Goal: Information Seeking & Learning: Learn about a topic

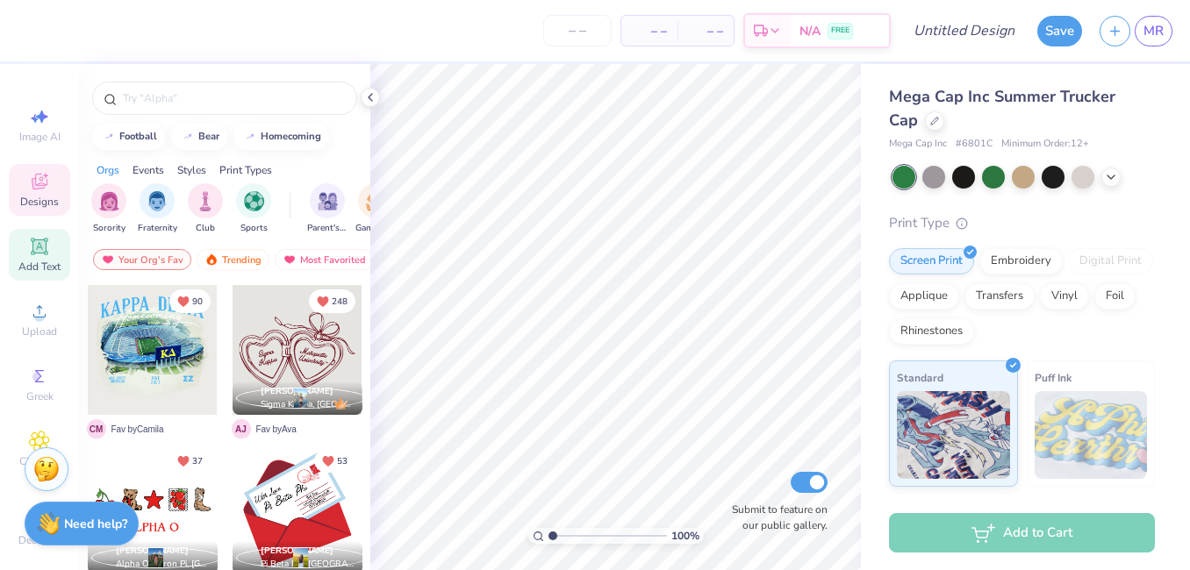
scroll to position [19, 0]
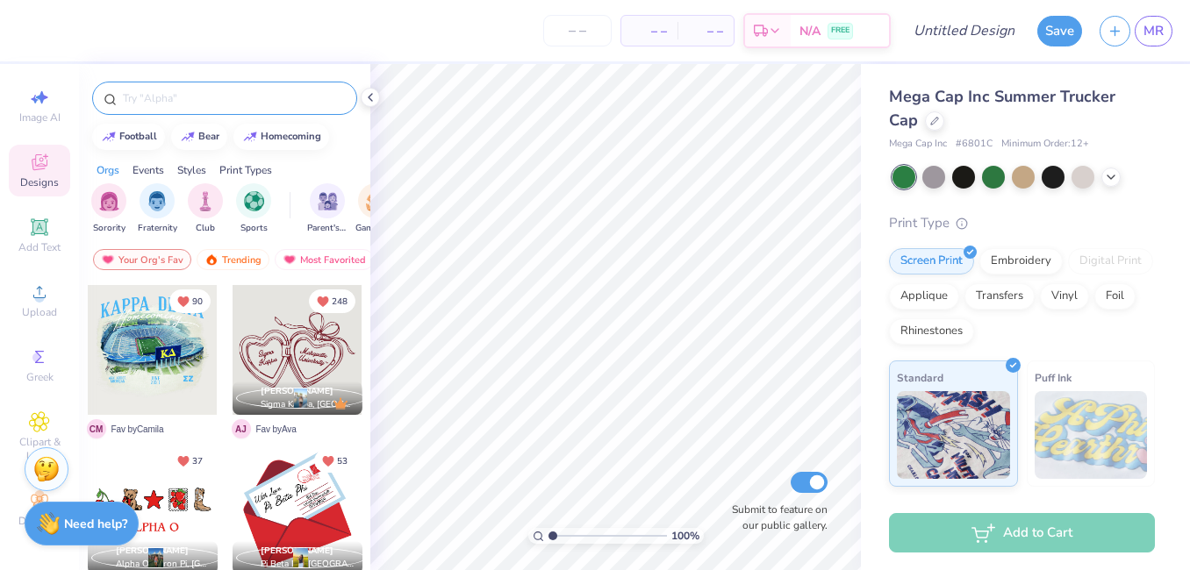
click at [212, 97] on input "text" at bounding box center [233, 99] width 225 height 18
type input "Kappa Delta"
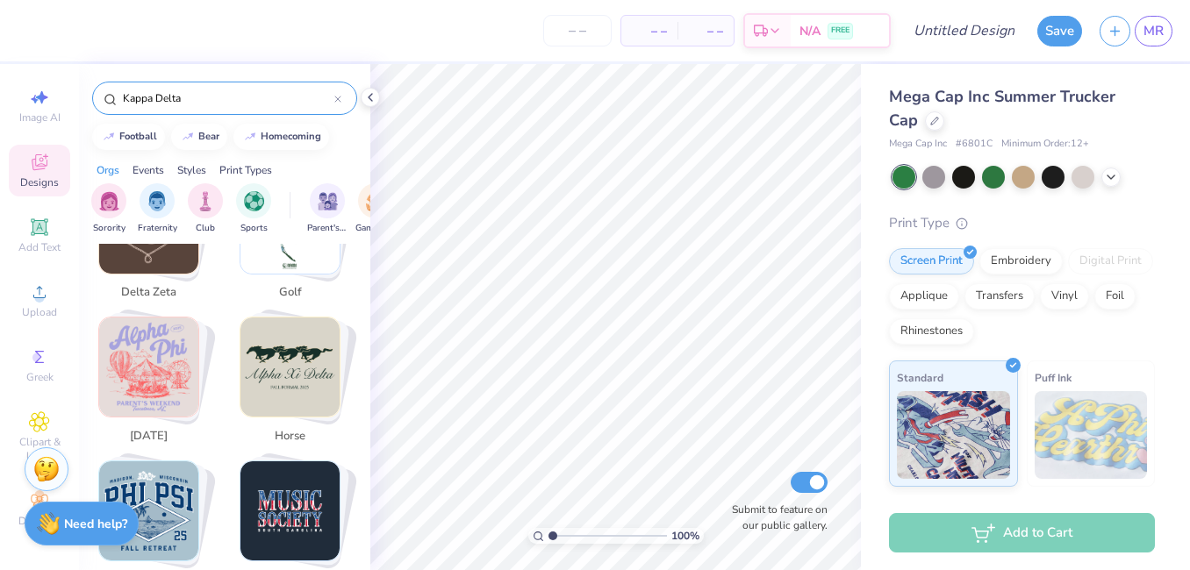
scroll to position [1072, 0]
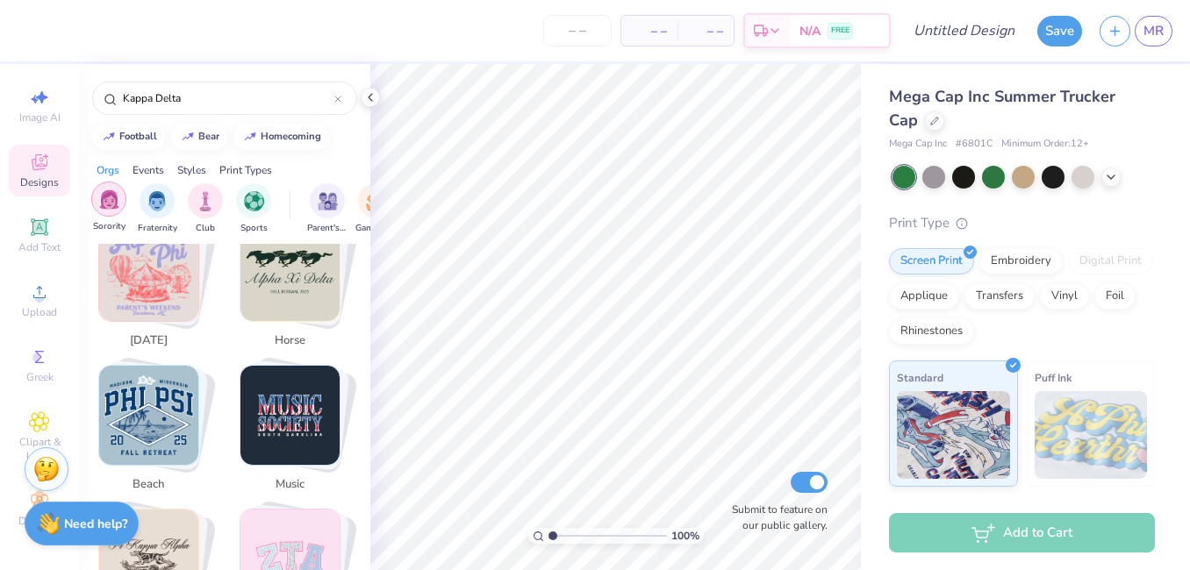
click at [111, 202] on img "filter for Sorority" at bounding box center [109, 200] width 20 height 20
click at [341, 102] on icon at bounding box center [337, 99] width 7 height 7
click at [108, 203] on img "filter for Sorority" at bounding box center [109, 201] width 20 height 20
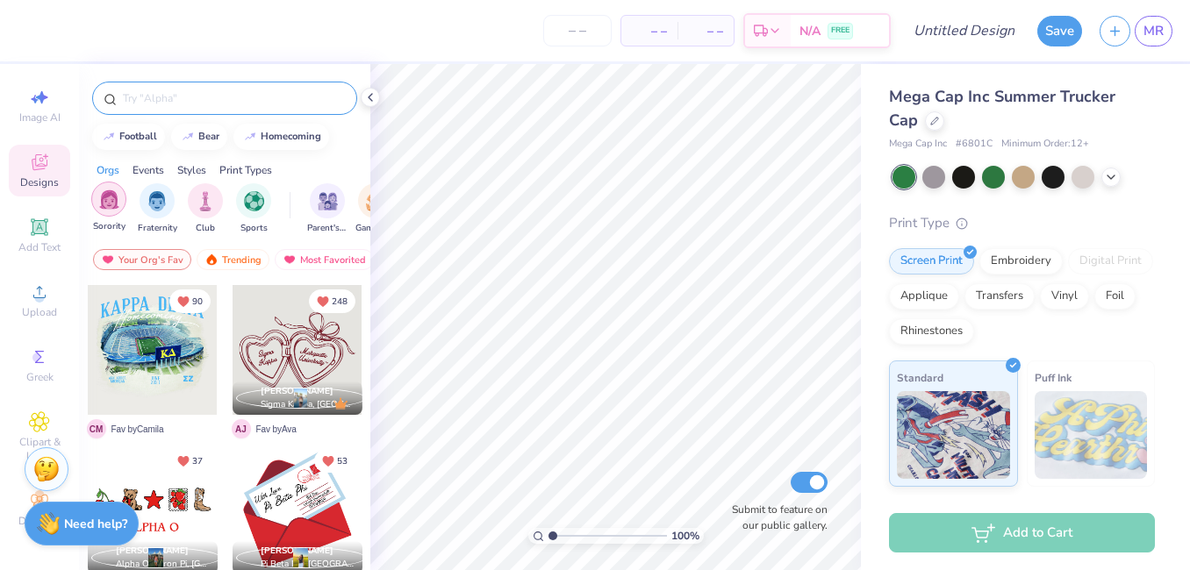
click at [107, 203] on img "filter for Sorority" at bounding box center [109, 200] width 20 height 20
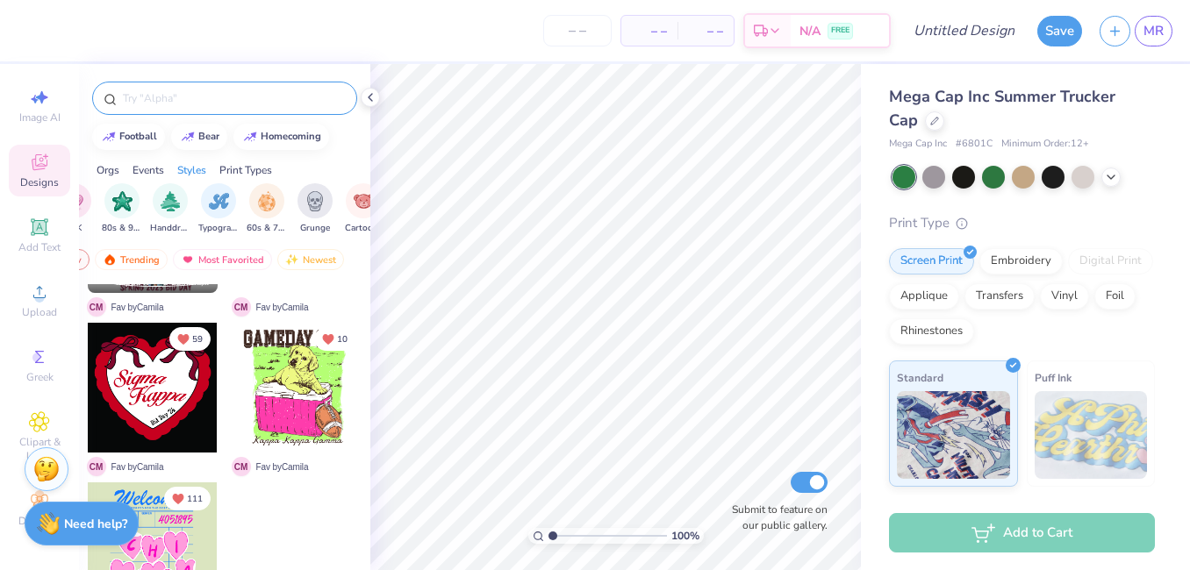
scroll to position [0, 1234]
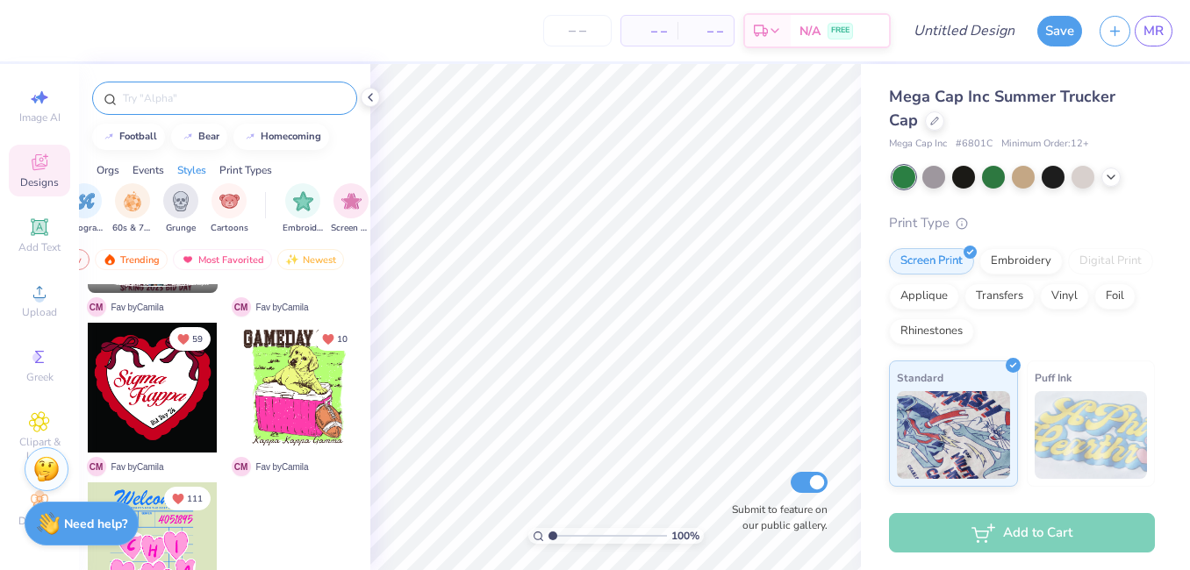
click at [120, 171] on div "Orgs Events Styles Print Types" at bounding box center [224, 166] width 291 height 25
click at [107, 171] on div "Orgs" at bounding box center [108, 170] width 23 height 16
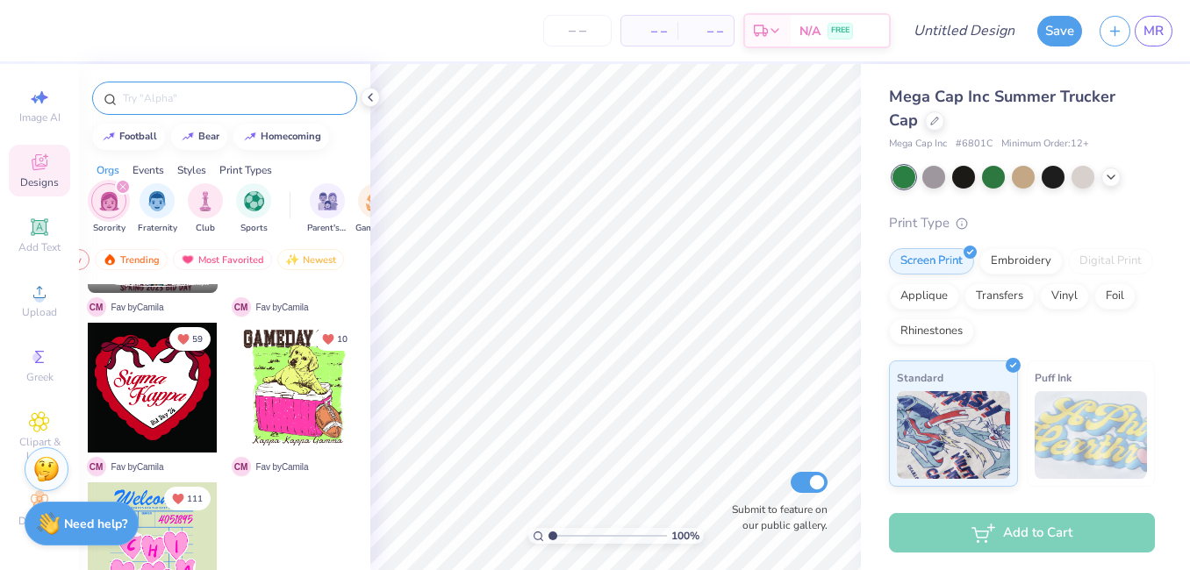
click at [166, 168] on div "Orgs Events Styles Print Types" at bounding box center [224, 166] width 291 height 25
click at [156, 168] on div "Events" at bounding box center [149, 170] width 32 height 16
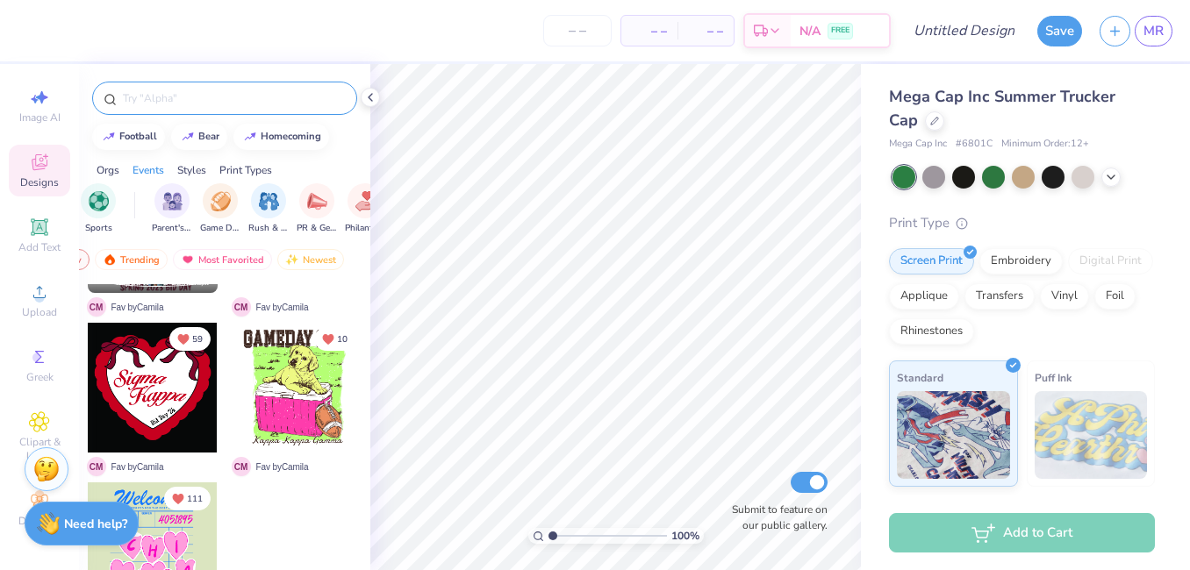
scroll to position [0, 219]
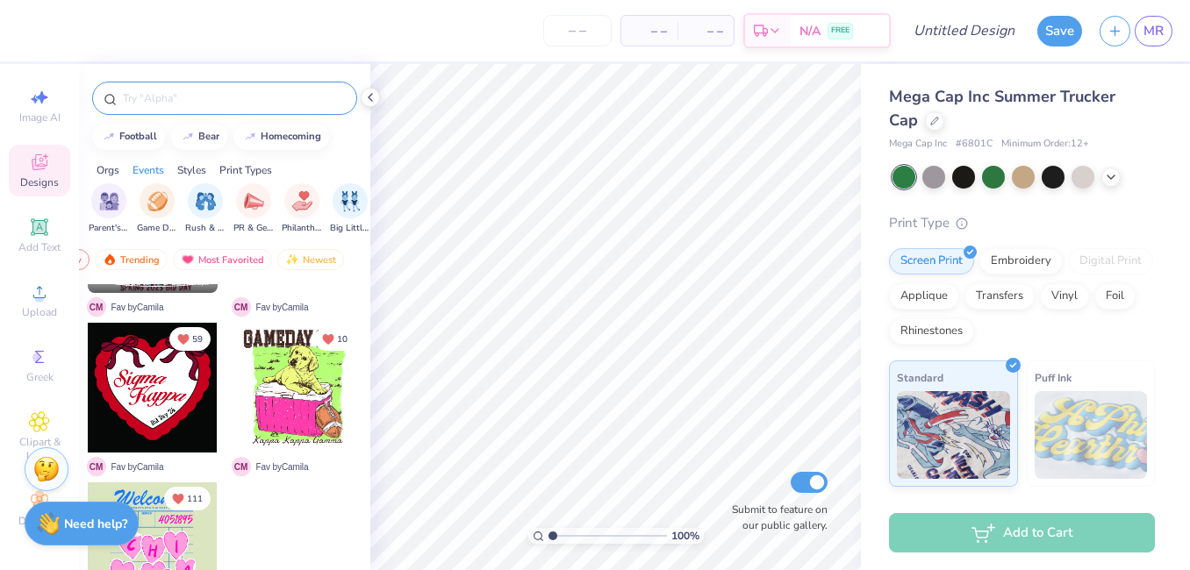
click at [240, 173] on div "Print Types" at bounding box center [245, 170] width 53 height 16
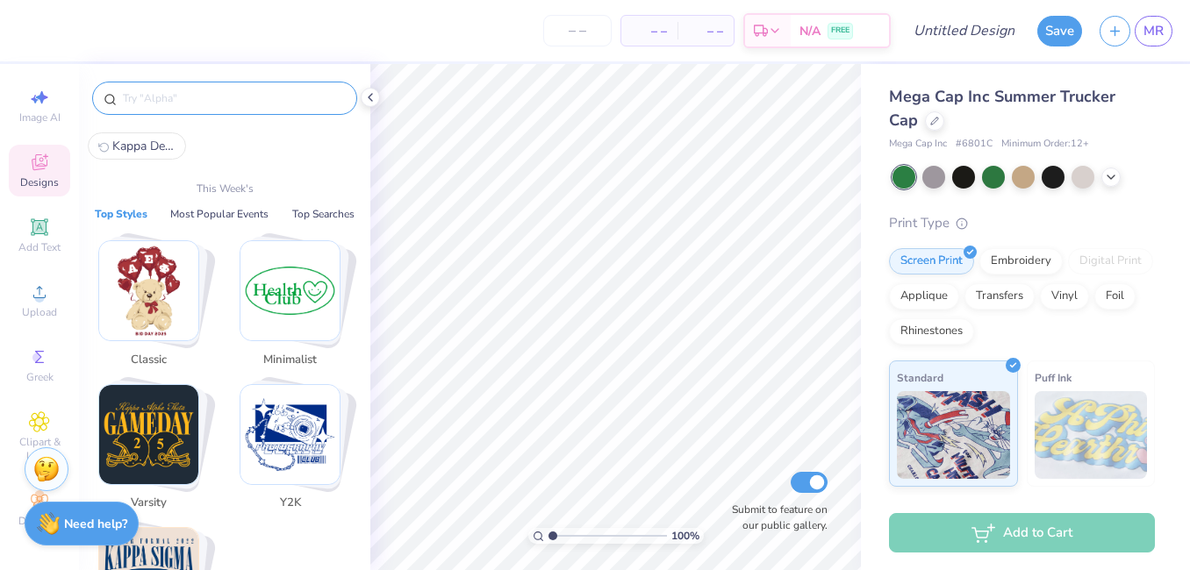
click at [220, 96] on input "text" at bounding box center [233, 99] width 225 height 18
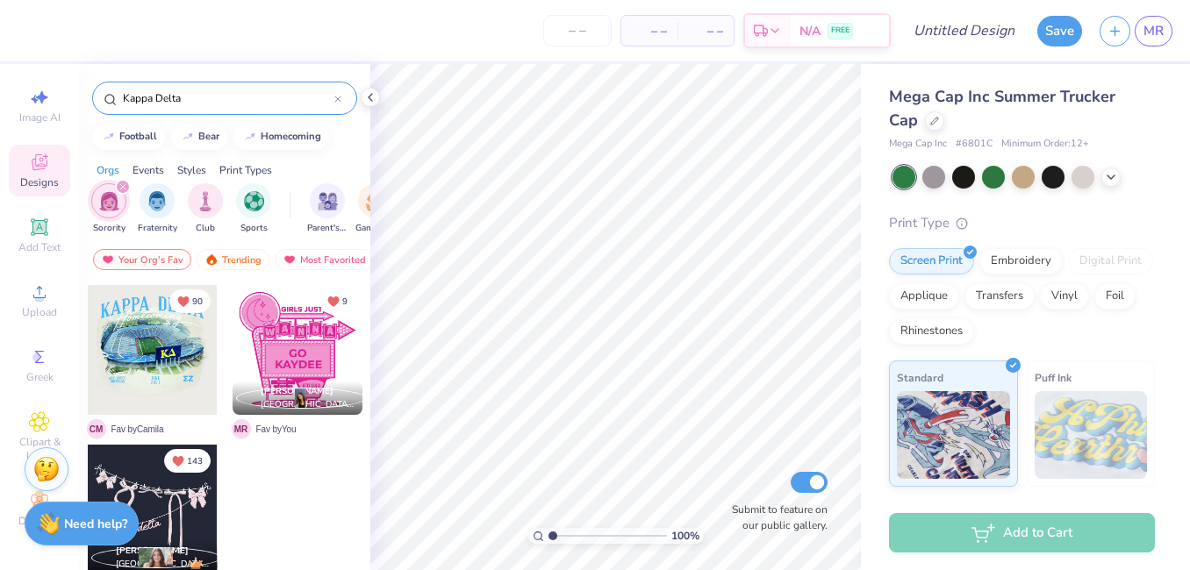
type input "Kappa Delta"
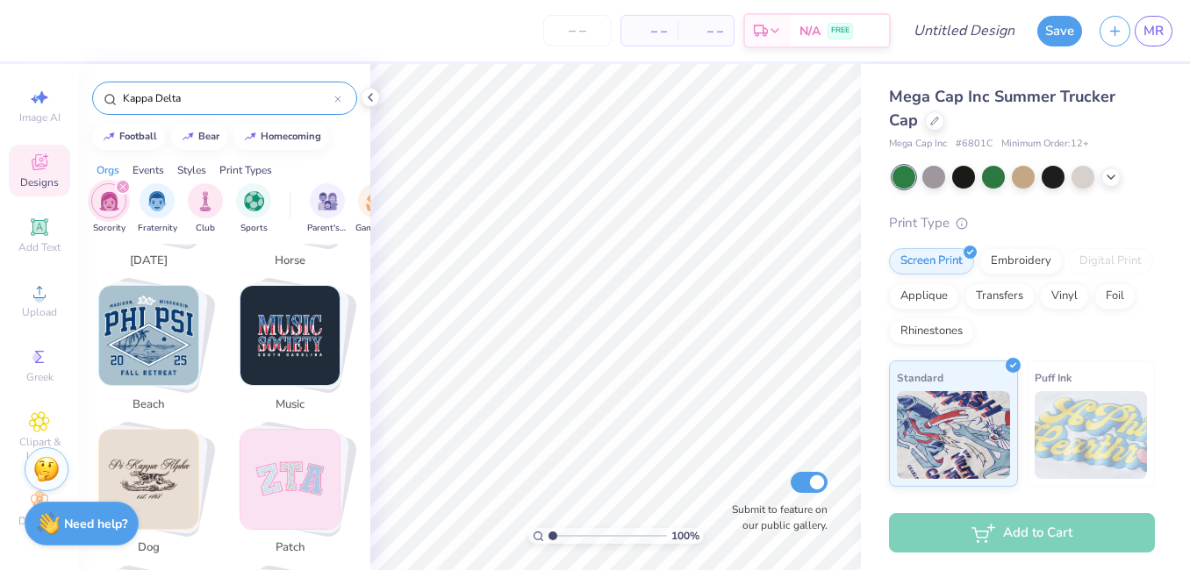
scroll to position [1183, 0]
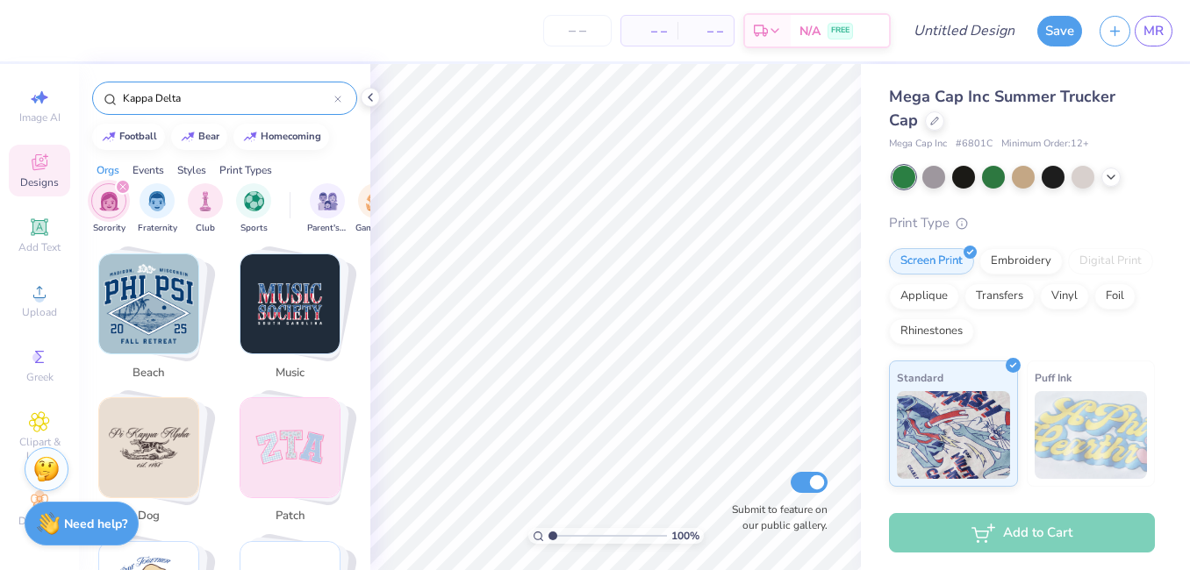
click at [337, 96] on icon at bounding box center [337, 99] width 7 height 7
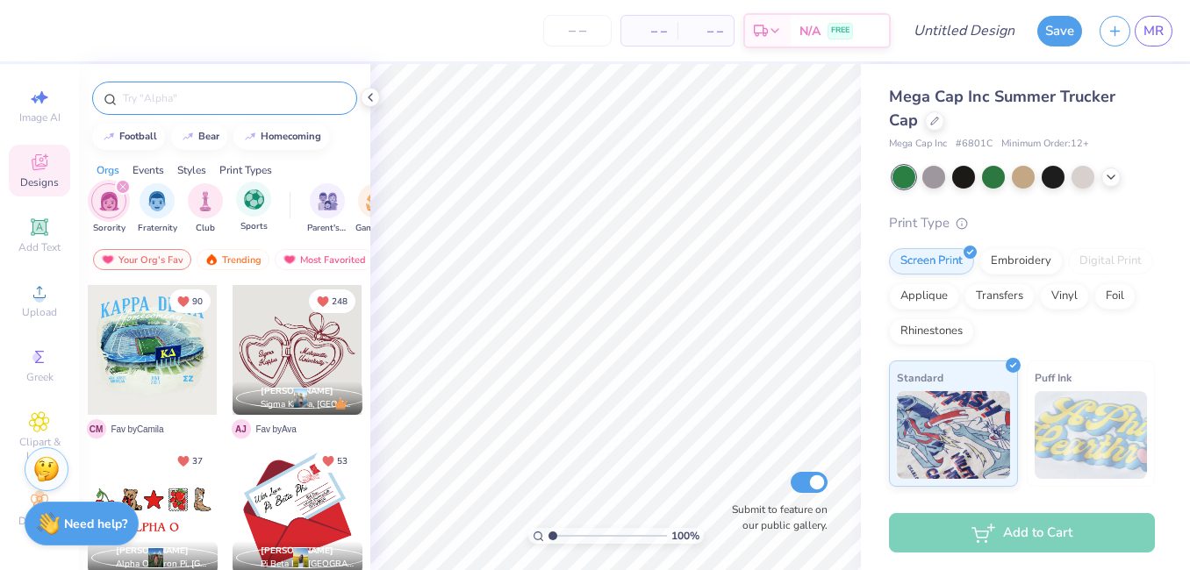
click at [256, 217] on div "Sports" at bounding box center [253, 208] width 35 height 52
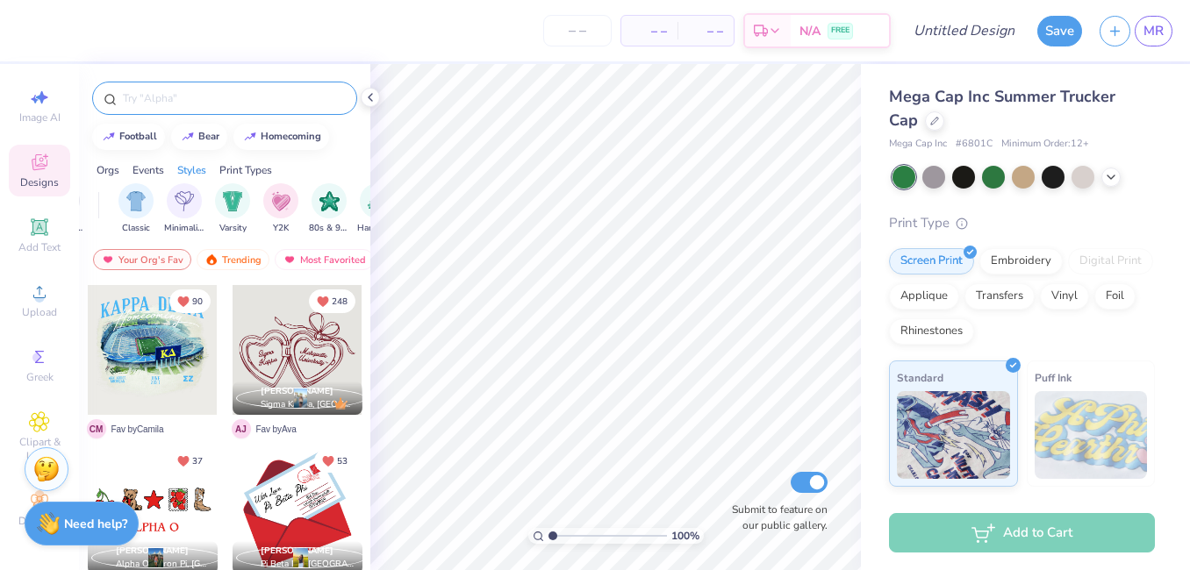
scroll to position [0, 930]
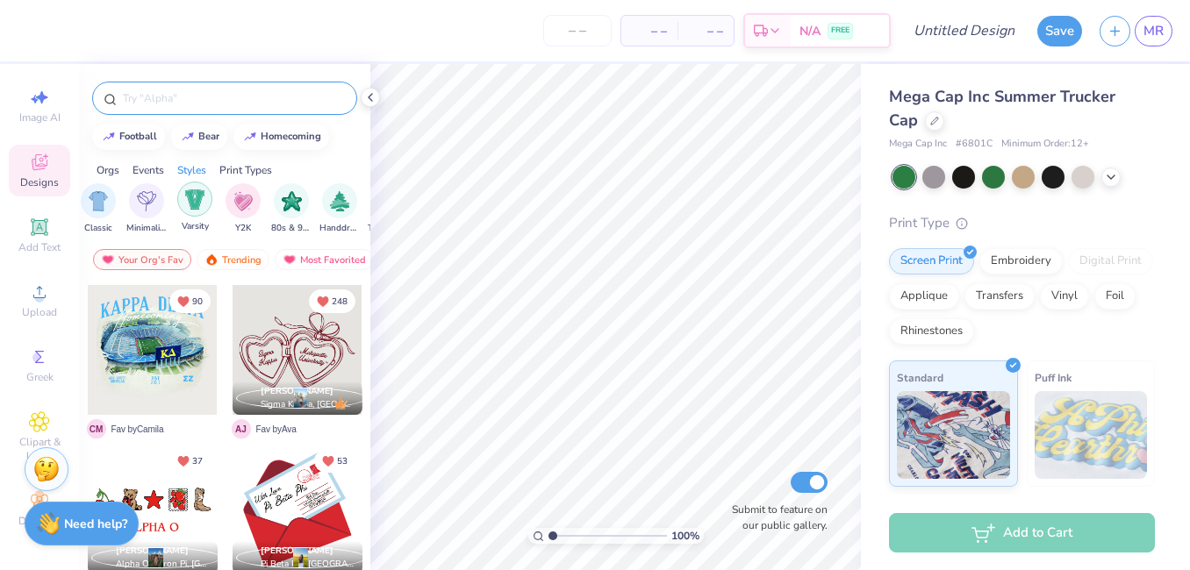
click at [208, 196] on div "filter for Varsity" at bounding box center [194, 199] width 35 height 35
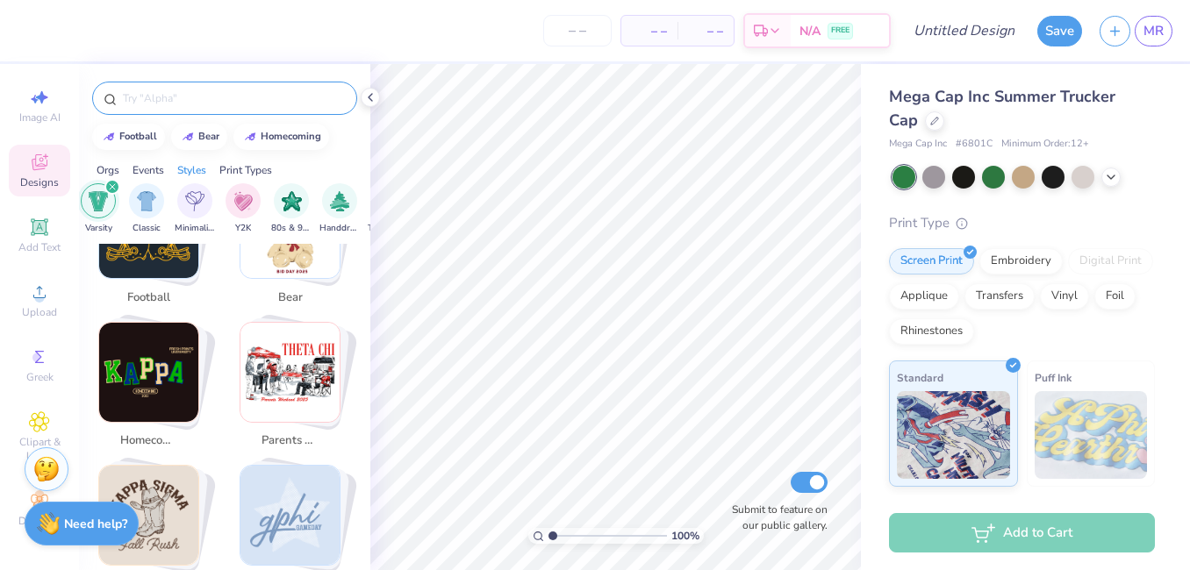
scroll to position [408, 0]
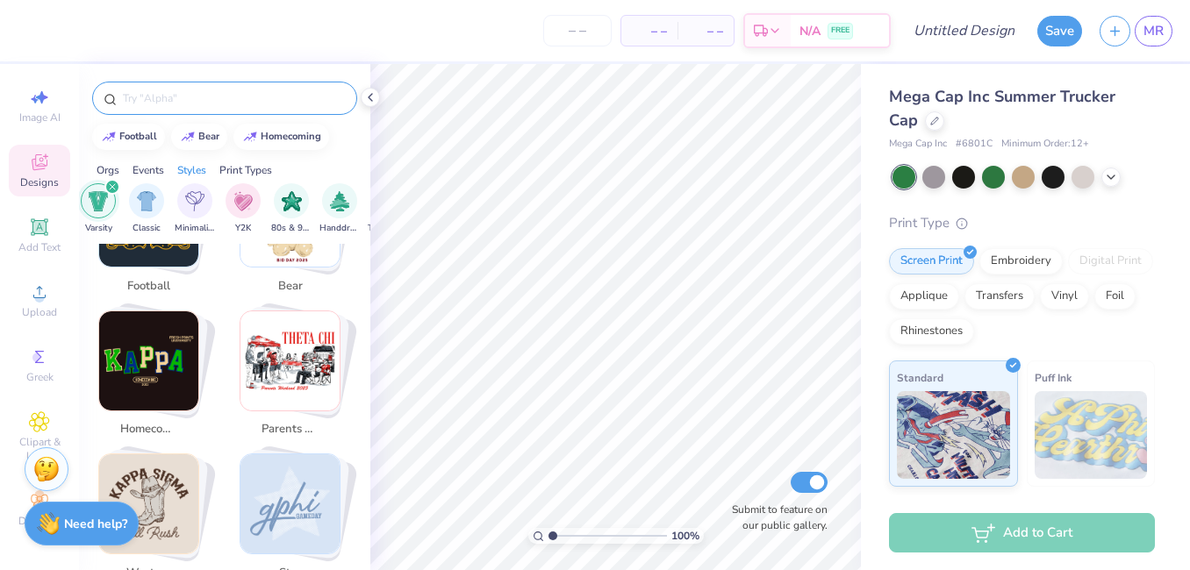
click at [169, 352] on img "Stack Card Button homecoming" at bounding box center [148, 361] width 99 height 99
click at [169, 357] on img "Stack Card Button homecoming" at bounding box center [148, 361] width 99 height 99
click at [162, 369] on img "Stack Card Button homecoming" at bounding box center [148, 361] width 99 height 99
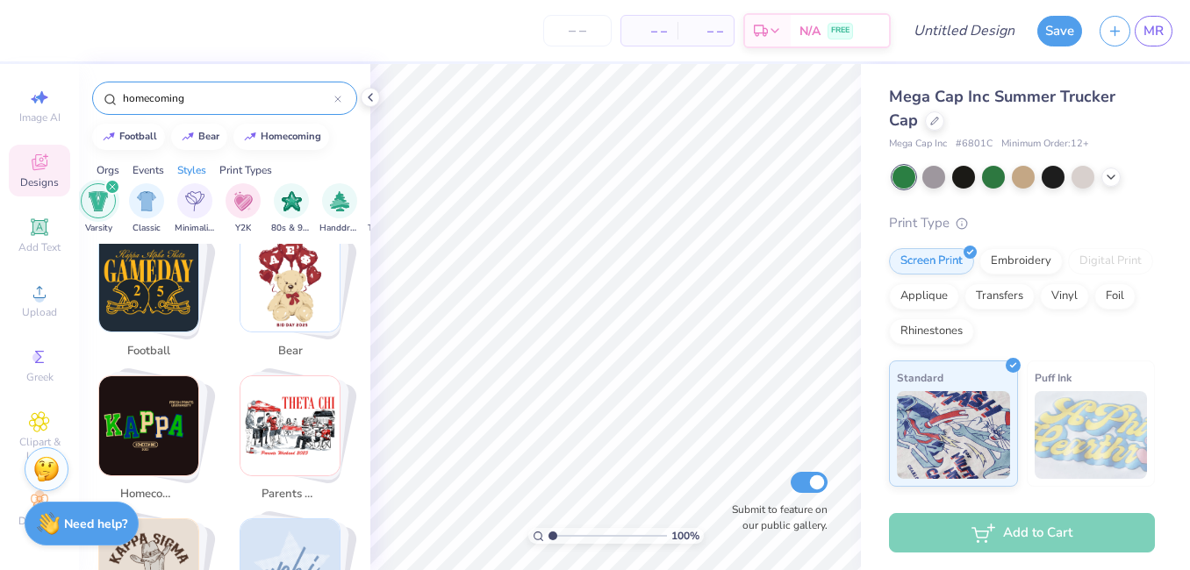
scroll to position [372, 0]
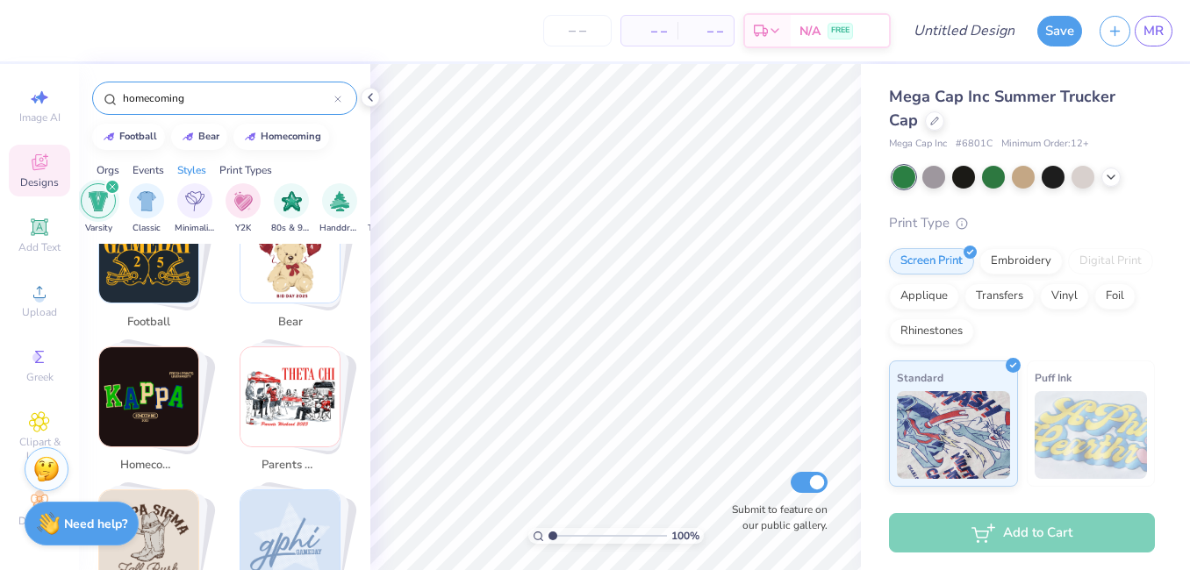
click at [168, 388] on img "Stack Card Button homecoming" at bounding box center [148, 397] width 99 height 99
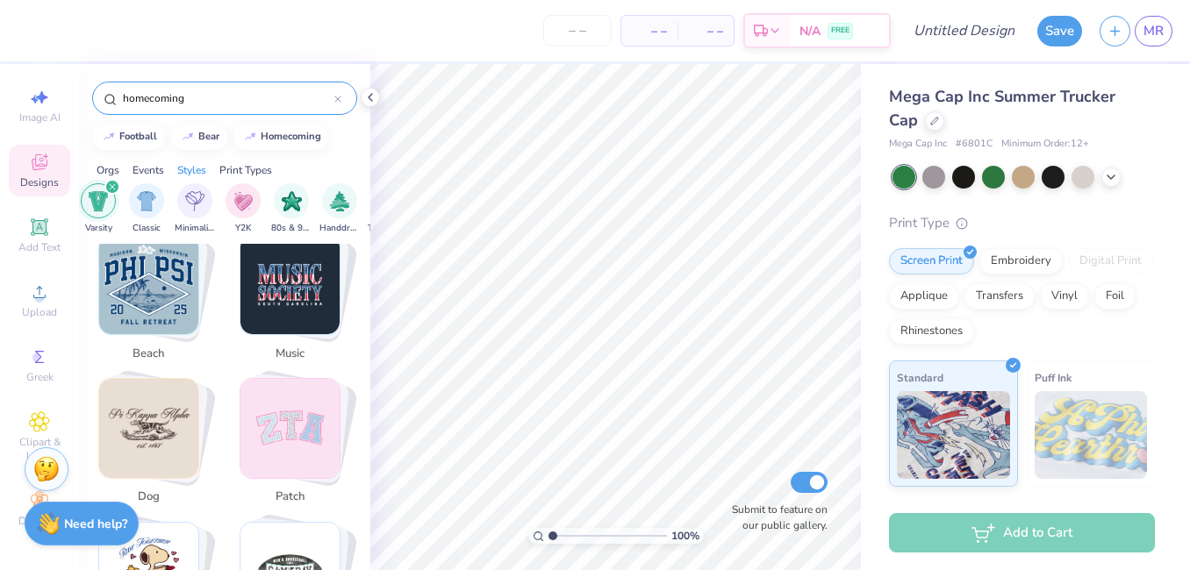
scroll to position [1433, 0]
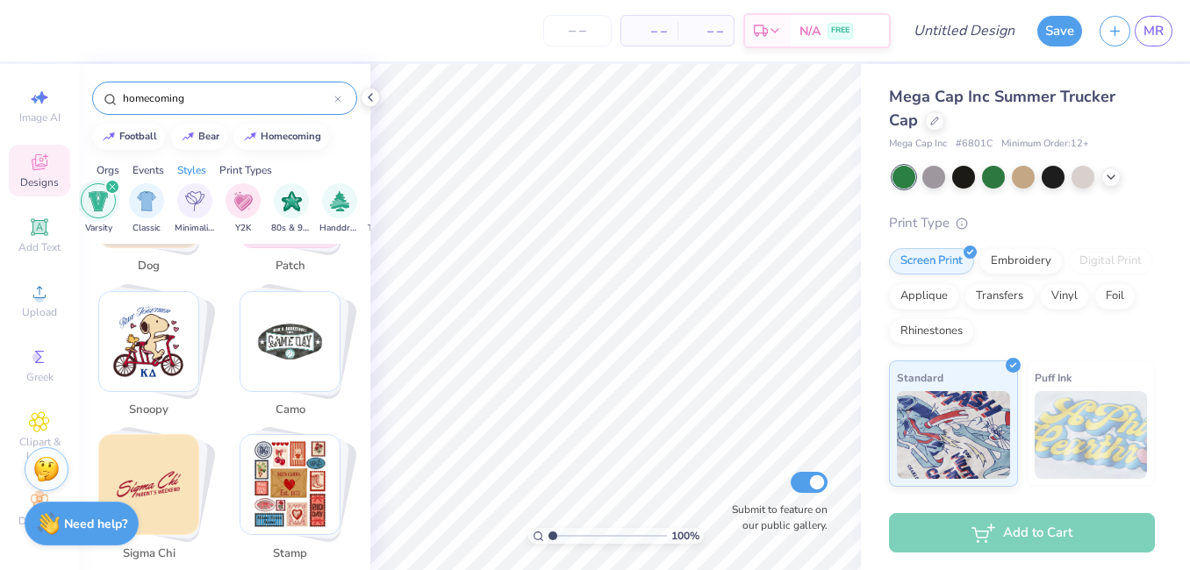
click at [164, 339] on img "Stack Card Button snoopy" at bounding box center [148, 341] width 99 height 99
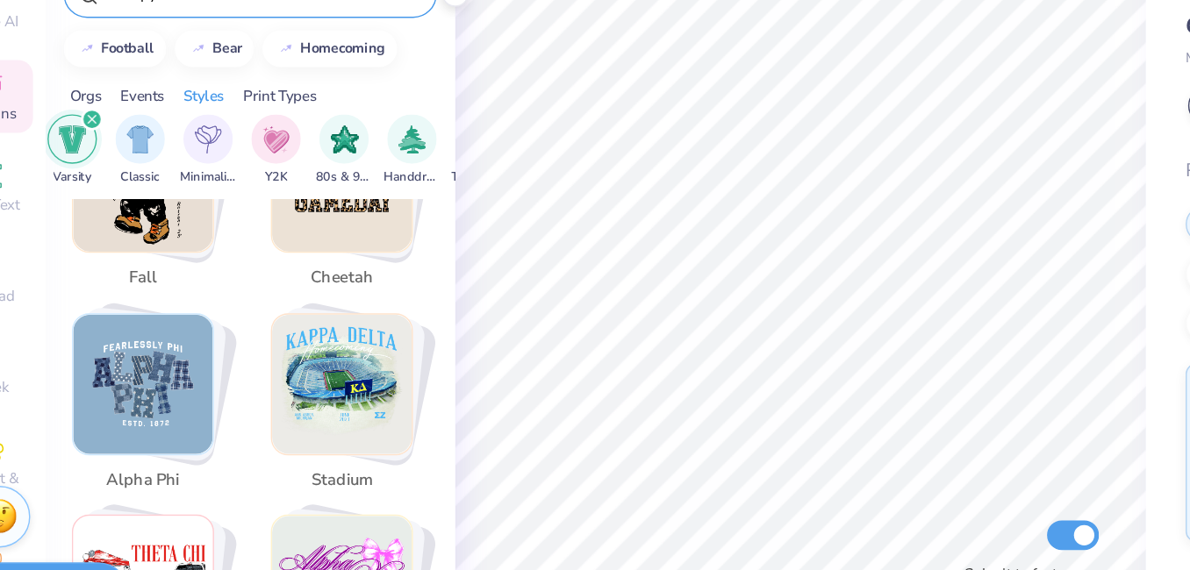
scroll to position [1918, 0]
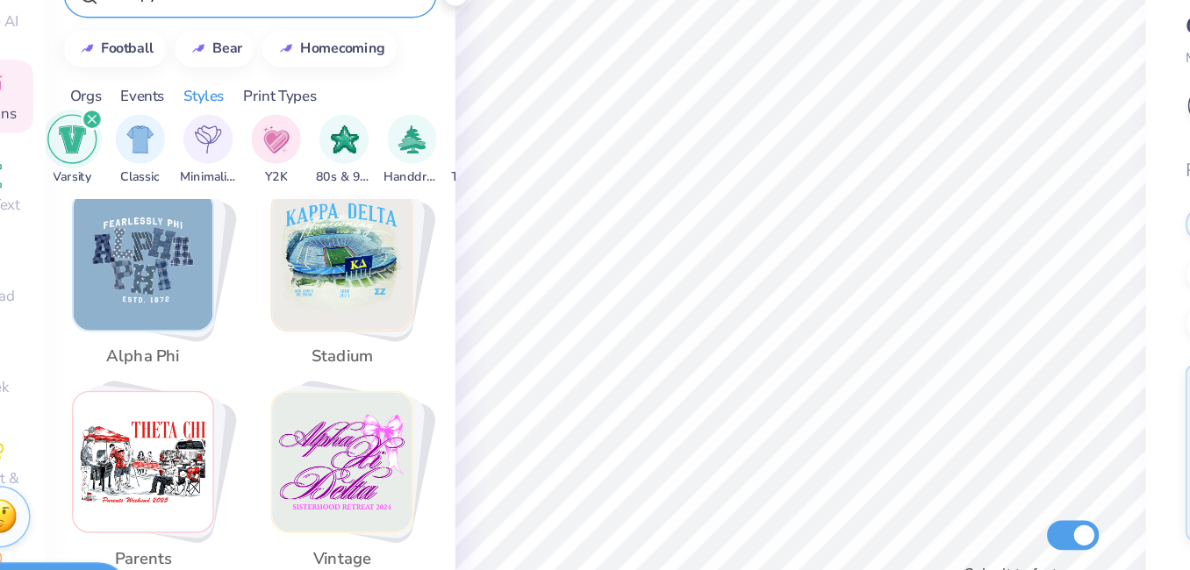
click at [289, 286] on img "Stack Card Button stadium" at bounding box center [289, 287] width 99 height 99
type input "stadium"
click at [289, 286] on img "Stack Card Button stadium" at bounding box center [289, 287] width 99 height 99
